Goal: Transaction & Acquisition: Obtain resource

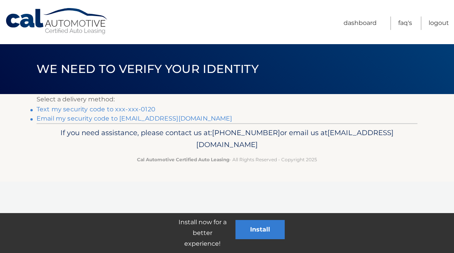
click at [81, 111] on link "Text my security code to xxx-xxx-0120" at bounding box center [96, 109] width 119 height 7
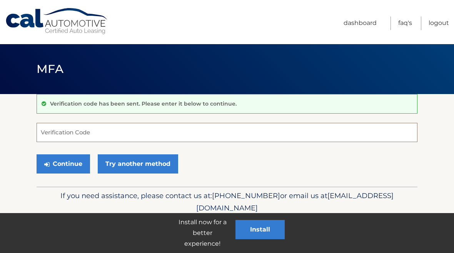
click at [101, 135] on input "Verification Code" at bounding box center [227, 132] width 381 height 19
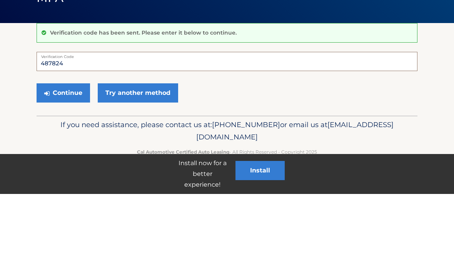
type input "487824"
click at [64, 155] on button "Continue" at bounding box center [63, 164] width 53 height 19
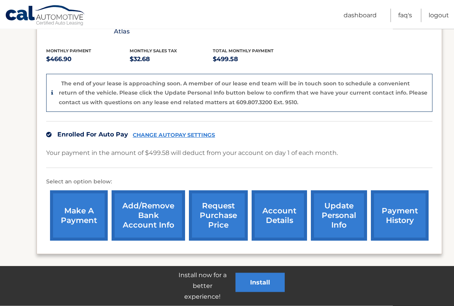
scroll to position [160, 0]
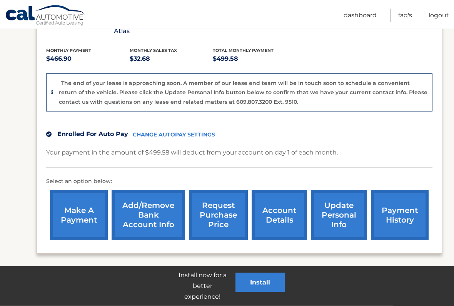
click at [230, 207] on link "request purchase price" at bounding box center [218, 215] width 59 height 50
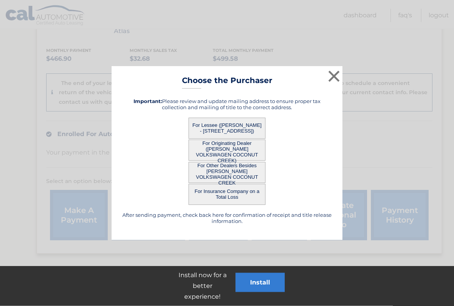
scroll to position [160, 0]
click at [243, 126] on button "For Lessee ([PERSON_NAME] - [STREET_ADDRESS])" at bounding box center [226, 128] width 77 height 21
click at [238, 128] on button "For Lessee ([PERSON_NAME] - [STREET_ADDRESS])" at bounding box center [226, 128] width 77 height 21
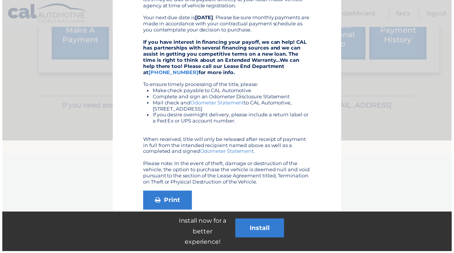
scroll to position [349, 0]
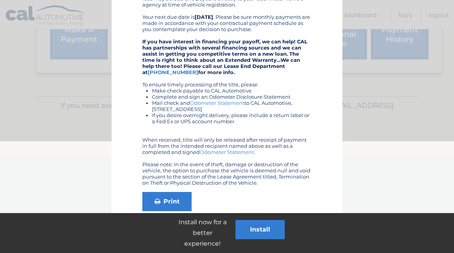
click at [176, 197] on link "Print" at bounding box center [166, 201] width 49 height 19
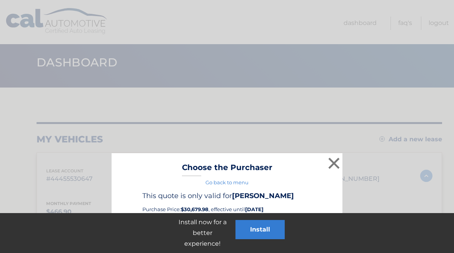
scroll to position [0, 0]
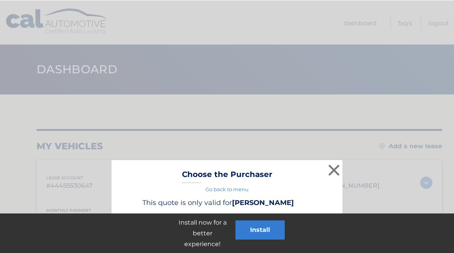
click at [335, 165] on button "×" at bounding box center [333, 169] width 15 height 15
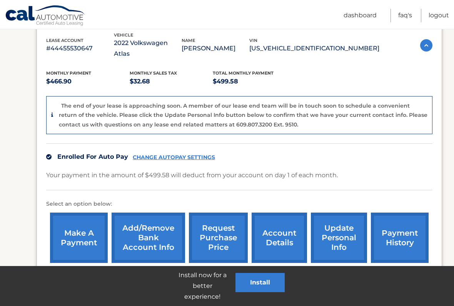
scroll to position [137, 0]
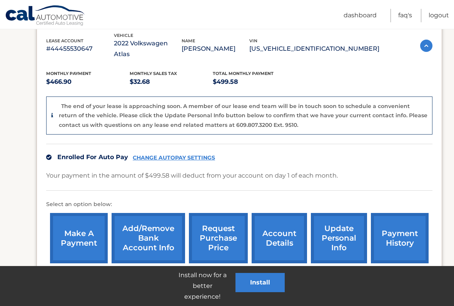
click at [289, 221] on link "account details" at bounding box center [278, 238] width 55 height 50
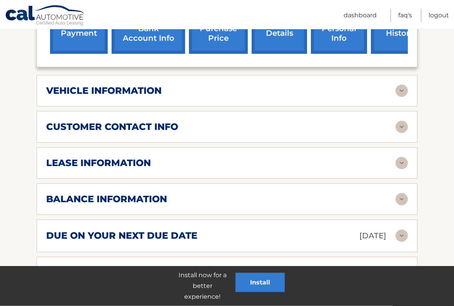
click at [401, 157] on img at bounding box center [401, 163] width 12 height 12
